Goal: Task Accomplishment & Management: Manage account settings

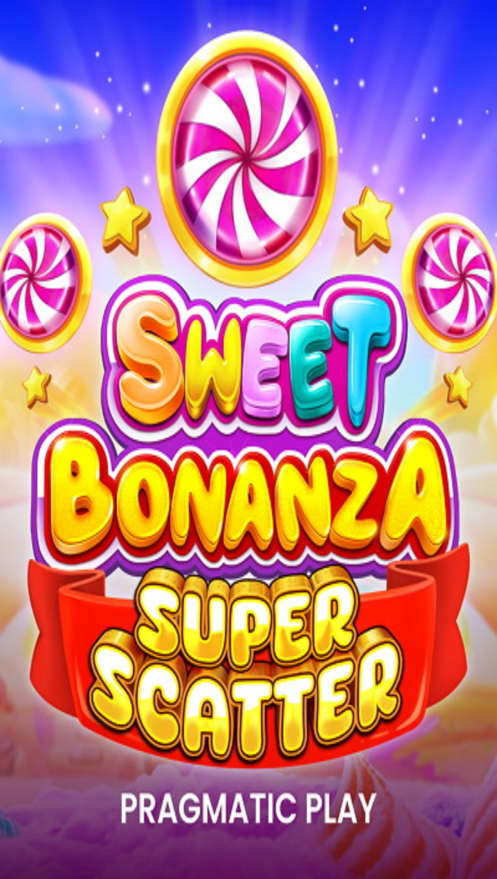
click at [53, 41] on span "Kirjaudu" at bounding box center [40, 45] width 25 height 8
